Goal: Task Accomplishment & Management: Use online tool/utility

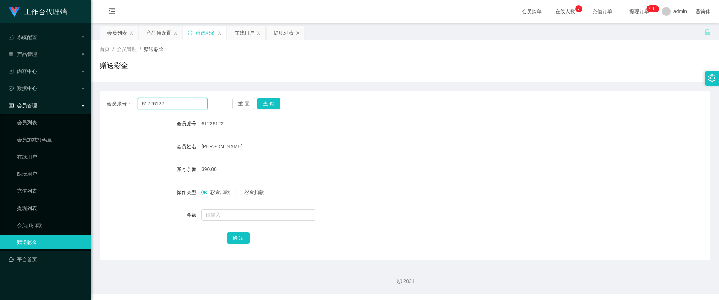
click at [175, 102] on input "61226122" at bounding box center [173, 103] width 70 height 11
paste input "Edwen"
type input "Edwen"
click at [267, 108] on button "查 询" at bounding box center [268, 103] width 23 height 11
click at [253, 189] on span "彩金扣款" at bounding box center [254, 192] width 26 height 6
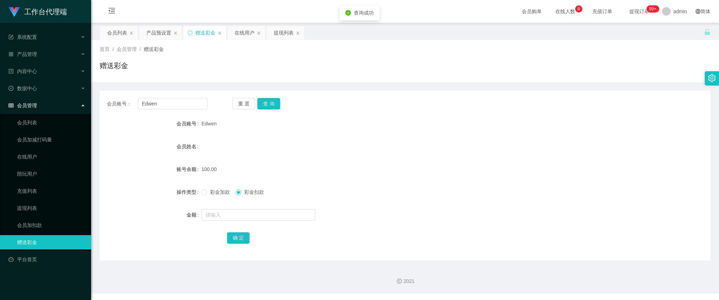
click at [232, 205] on form "会员账号 Edwen 会员姓名 账号余额 100.00 操作类型 彩金加款 彩金扣款 金额 确 定" at bounding box center [405, 180] width 610 height 128
click at [232, 211] on input "text" at bounding box center [258, 214] width 114 height 11
type input "100"
drag, startPoint x: 235, startPoint y: 236, endPoint x: 239, endPoint y: 234, distance: 4.5
click at [235, 236] on button "确 定" at bounding box center [238, 237] width 23 height 11
